Goal: Navigation & Orientation: Find specific page/section

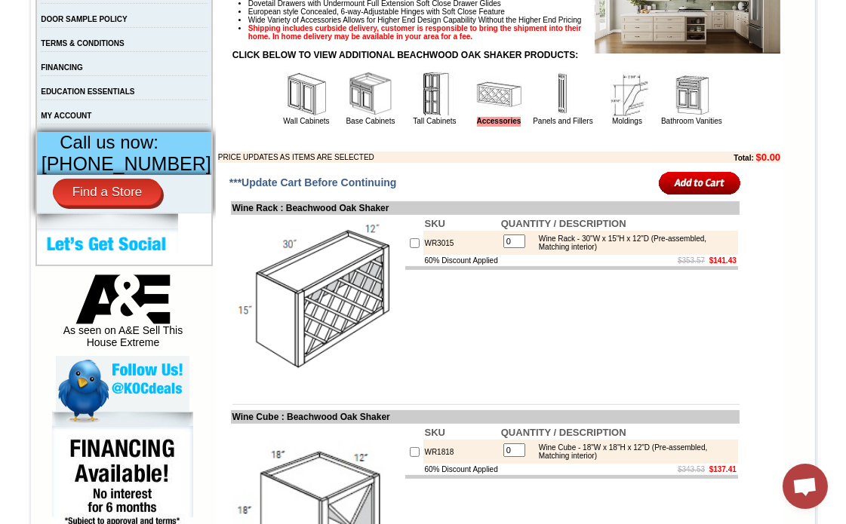
scroll to position [479, 0]
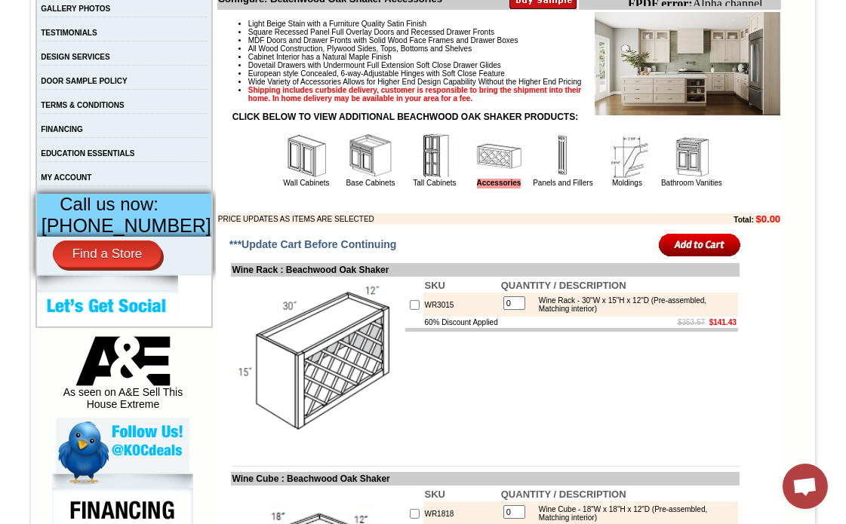
click at [413, 187] on link "Tall Cabinets" at bounding box center [434, 183] width 43 height 8
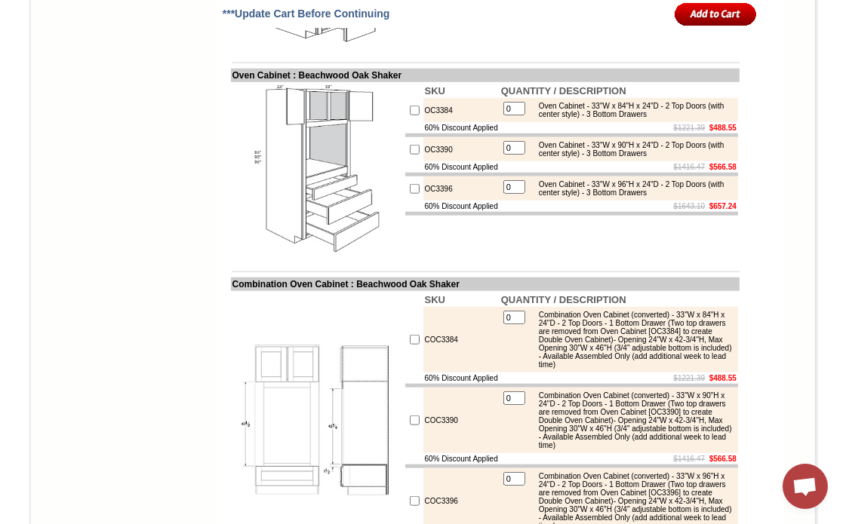
scroll to position [1760, 0]
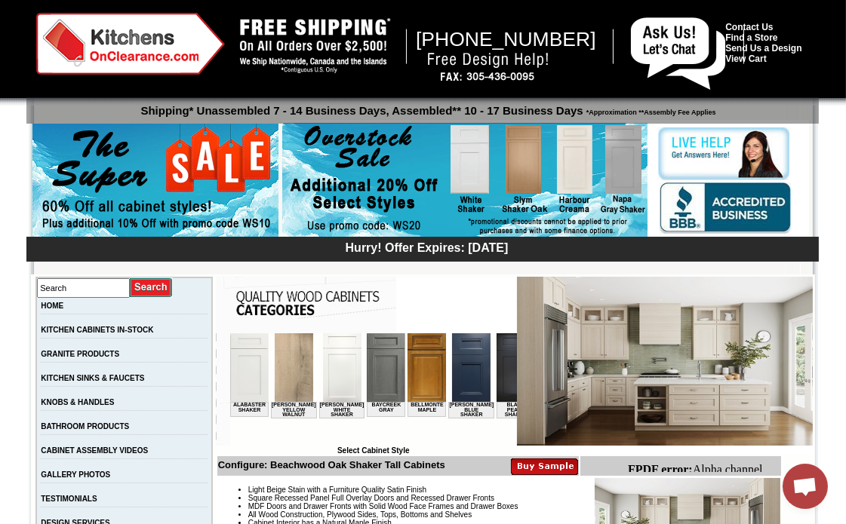
scroll to position [335, 0]
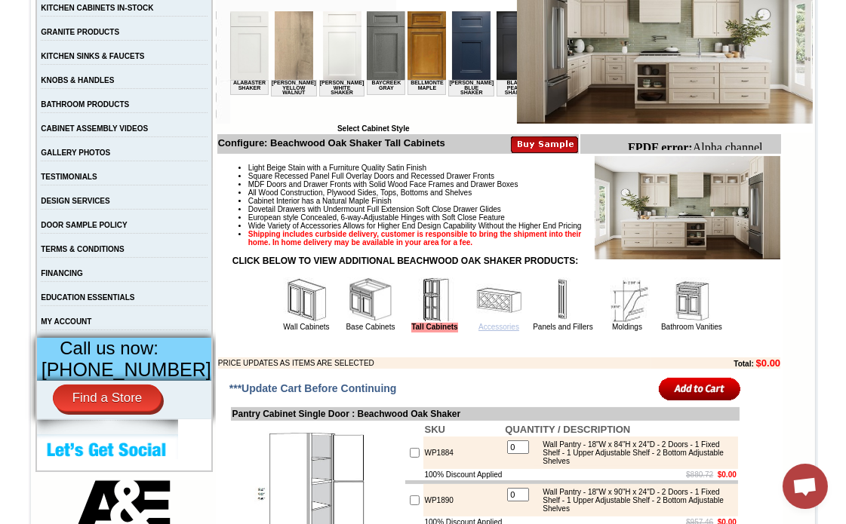
click at [479, 331] on link "Accessories" at bounding box center [498, 327] width 41 height 8
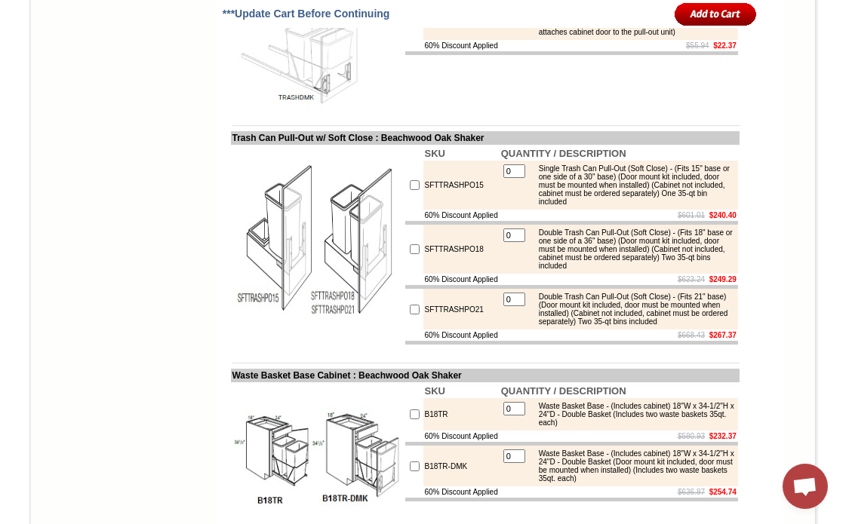
scroll to position [7157, 0]
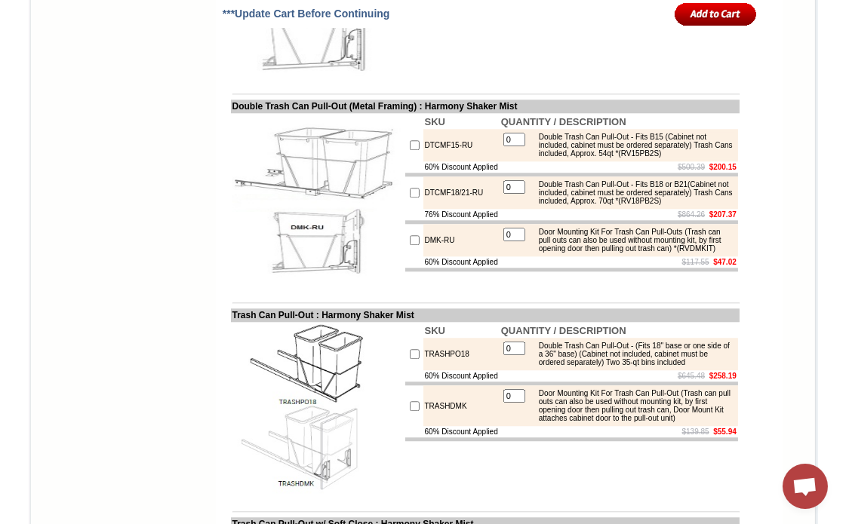
scroll to position [5433, 0]
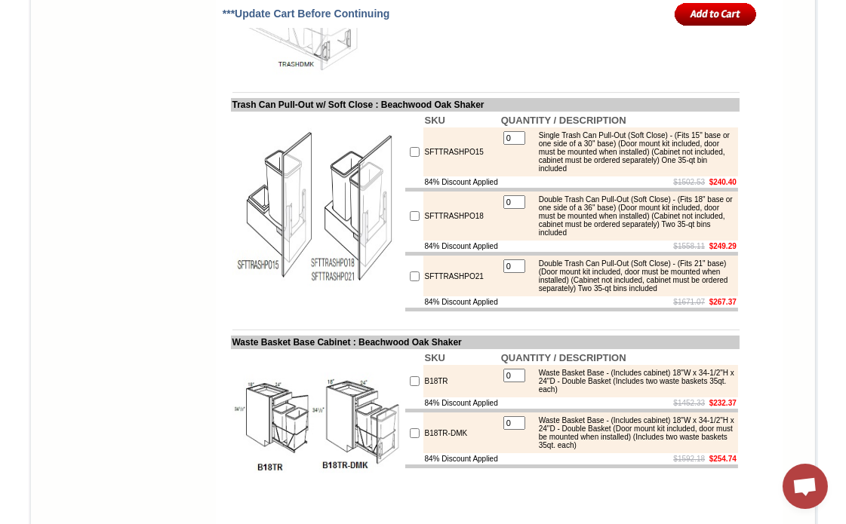
scroll to position [6990, 0]
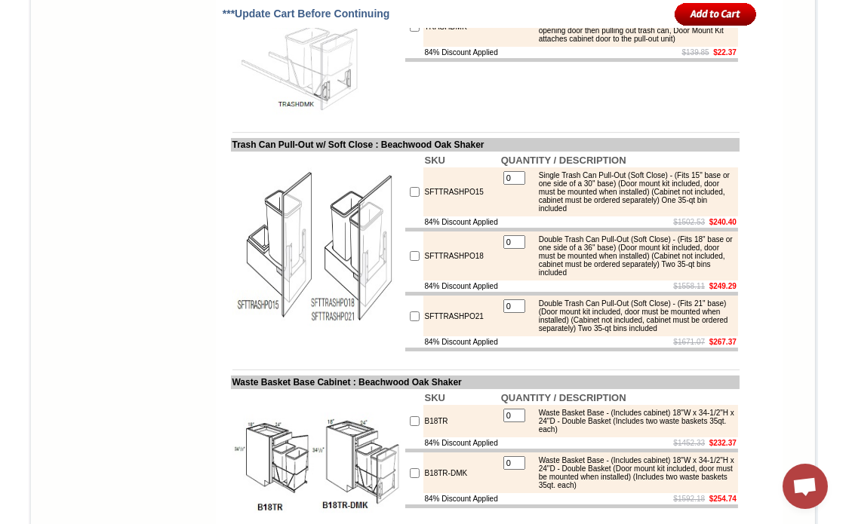
scroll to position [6990, 0]
